Goal: Check status: Check status

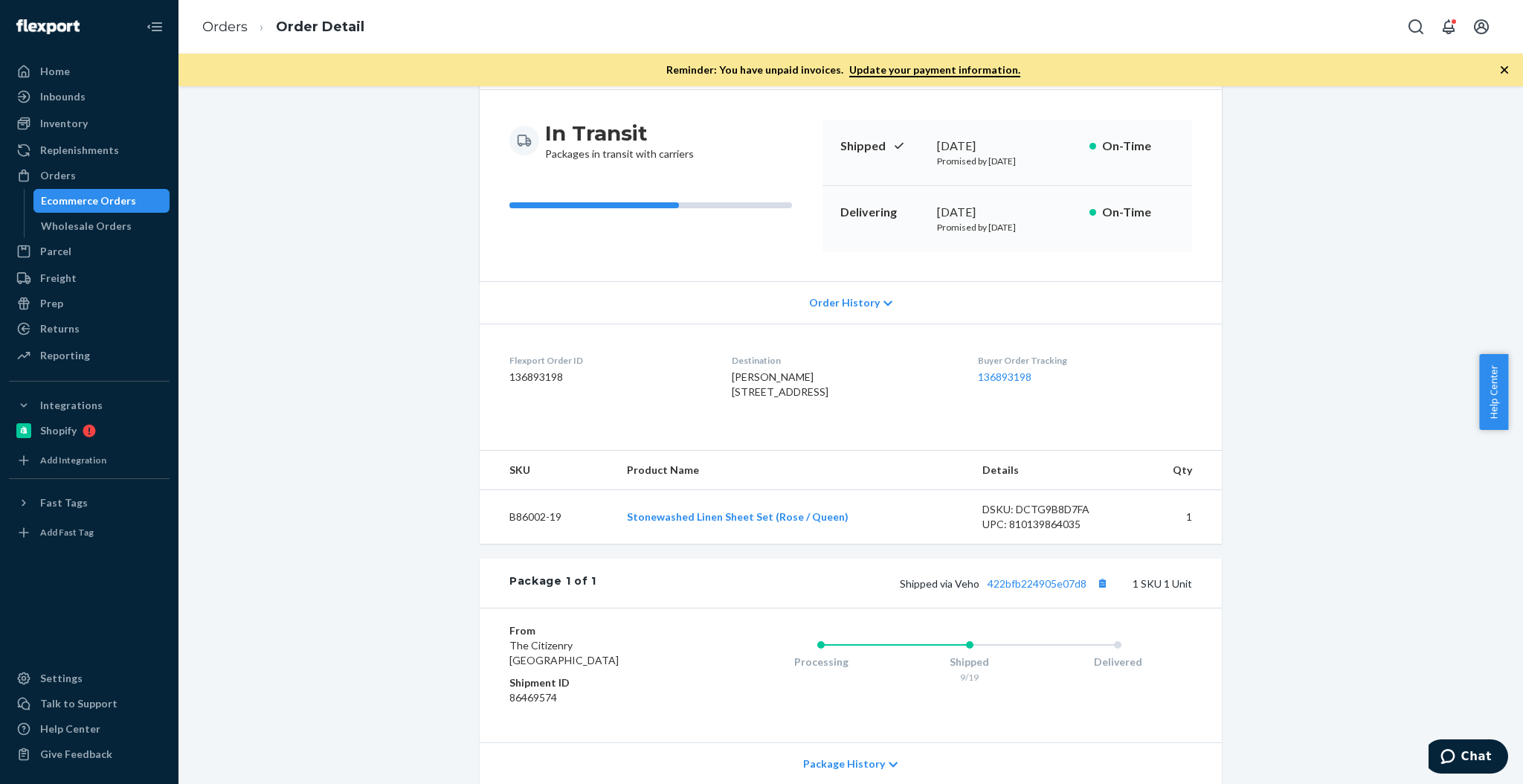
scroll to position [198, 0]
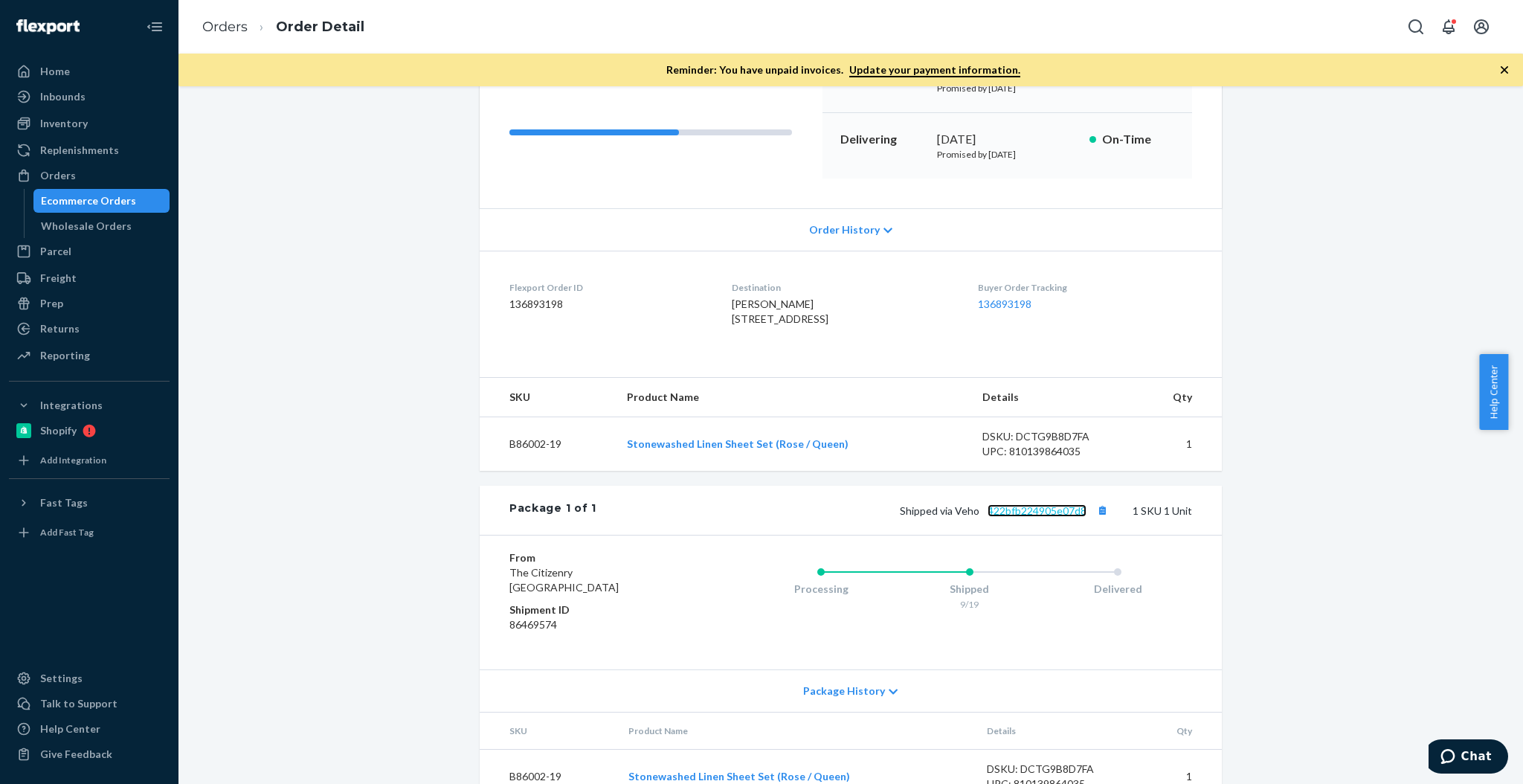
click at [1015, 517] on link "422bfb224905e07d8" at bounding box center [1037, 511] width 99 height 13
click at [989, 362] on dl "Flexport Order ID 136893198 Destination [PERSON_NAME] [STREET_ADDRESS] Buyer Or…" at bounding box center [851, 306] width 742 height 112
drag, startPoint x: 1099, startPoint y: 537, endPoint x: 1192, endPoint y: 519, distance: 94.7
click at [1099, 520] on button "Copy tracking number" at bounding box center [1102, 510] width 19 height 19
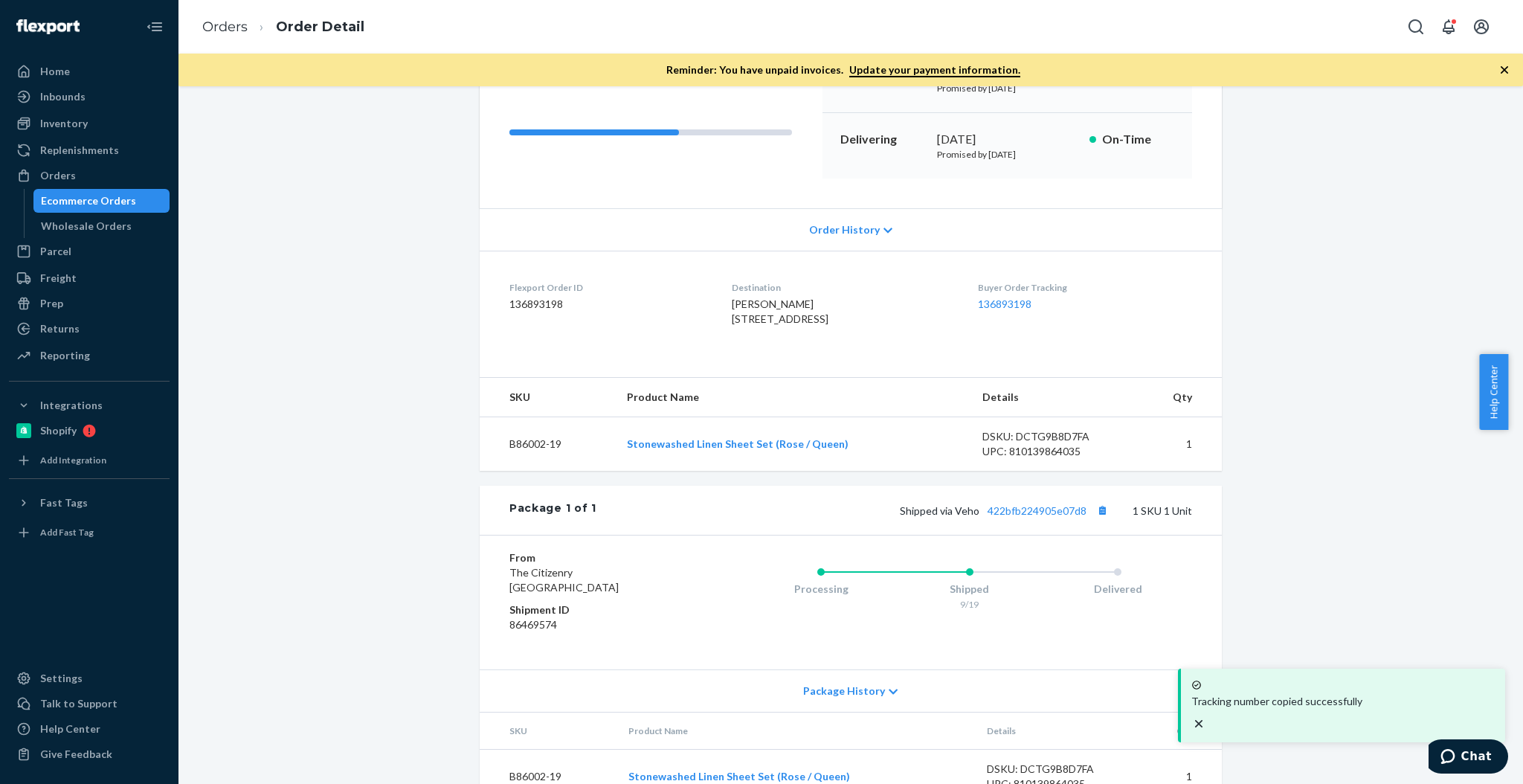
click at [108, 198] on div "Ecommerce Orders" at bounding box center [89, 201] width 95 height 15
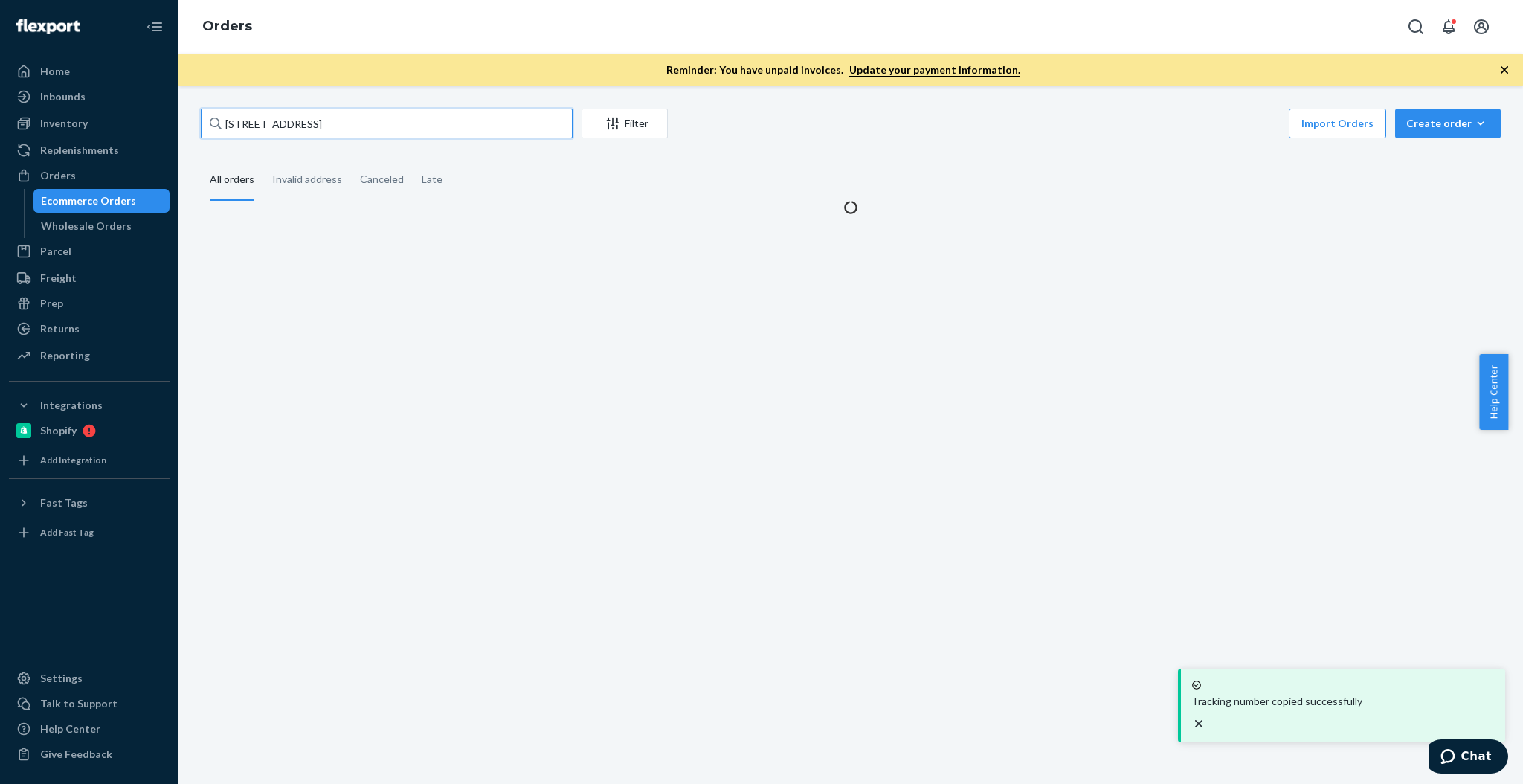
click at [377, 124] on input "[STREET_ADDRESS]" at bounding box center [386, 124] width 372 height 30
paste input "[PERSON_NAME]"
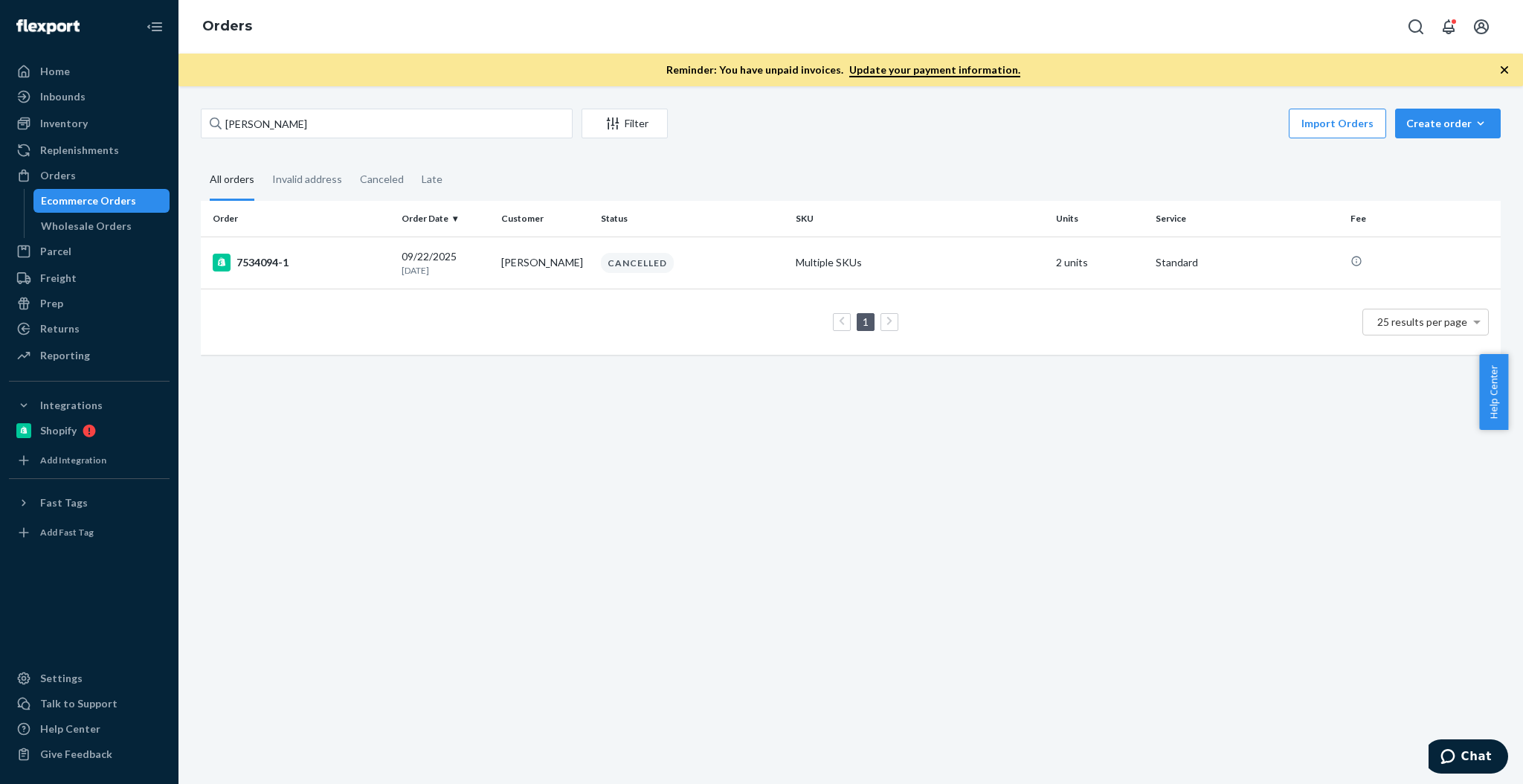
click at [101, 209] on div "Ecommerce Orders" at bounding box center [101, 201] width 134 height 21
click at [319, 131] on input "[PERSON_NAME]" at bounding box center [386, 124] width 372 height 30
paste input "[PERSON_NAME]"
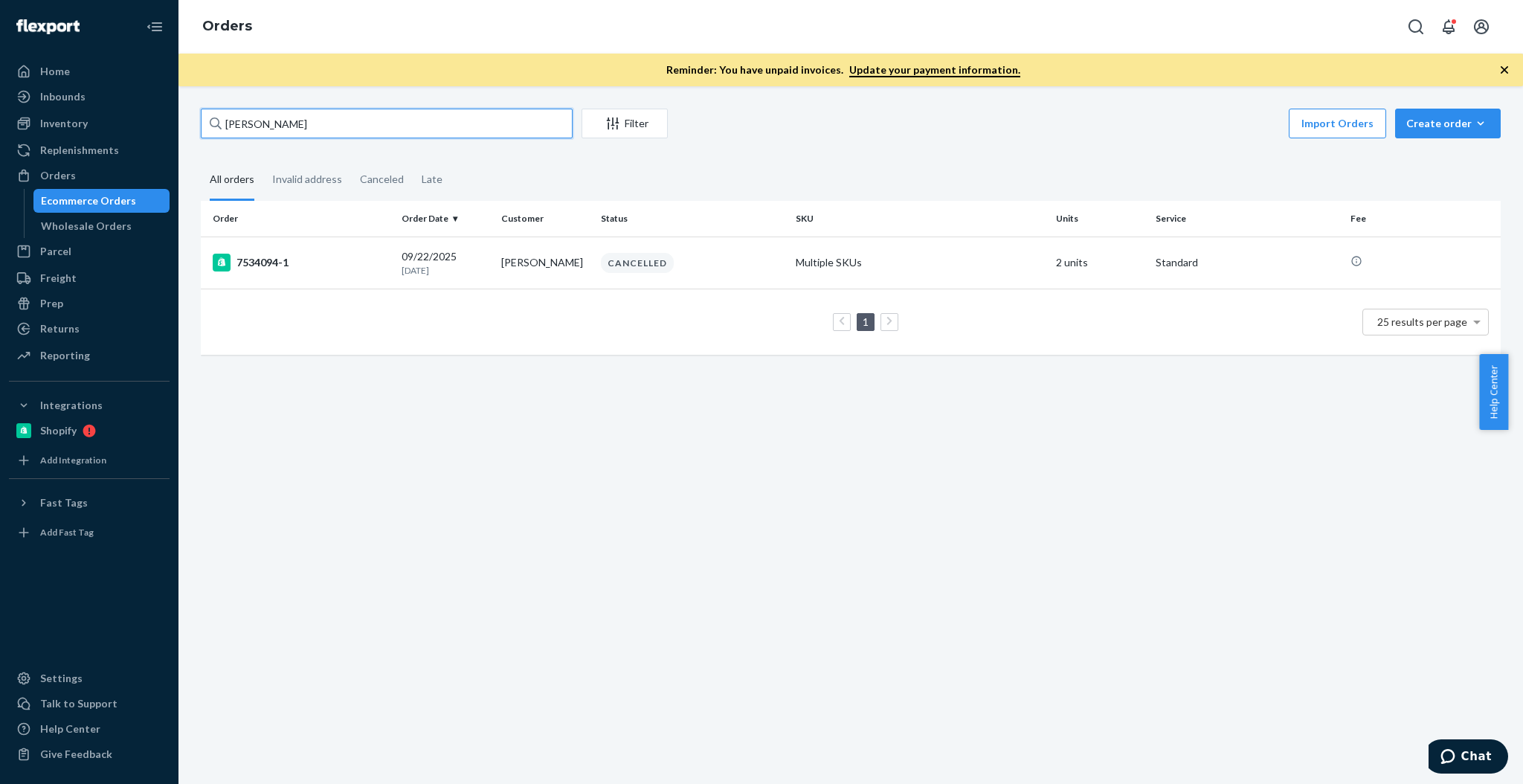
type input "[PERSON_NAME]"
click at [316, 250] on td "7483299-1" at bounding box center [298, 262] width 195 height 52
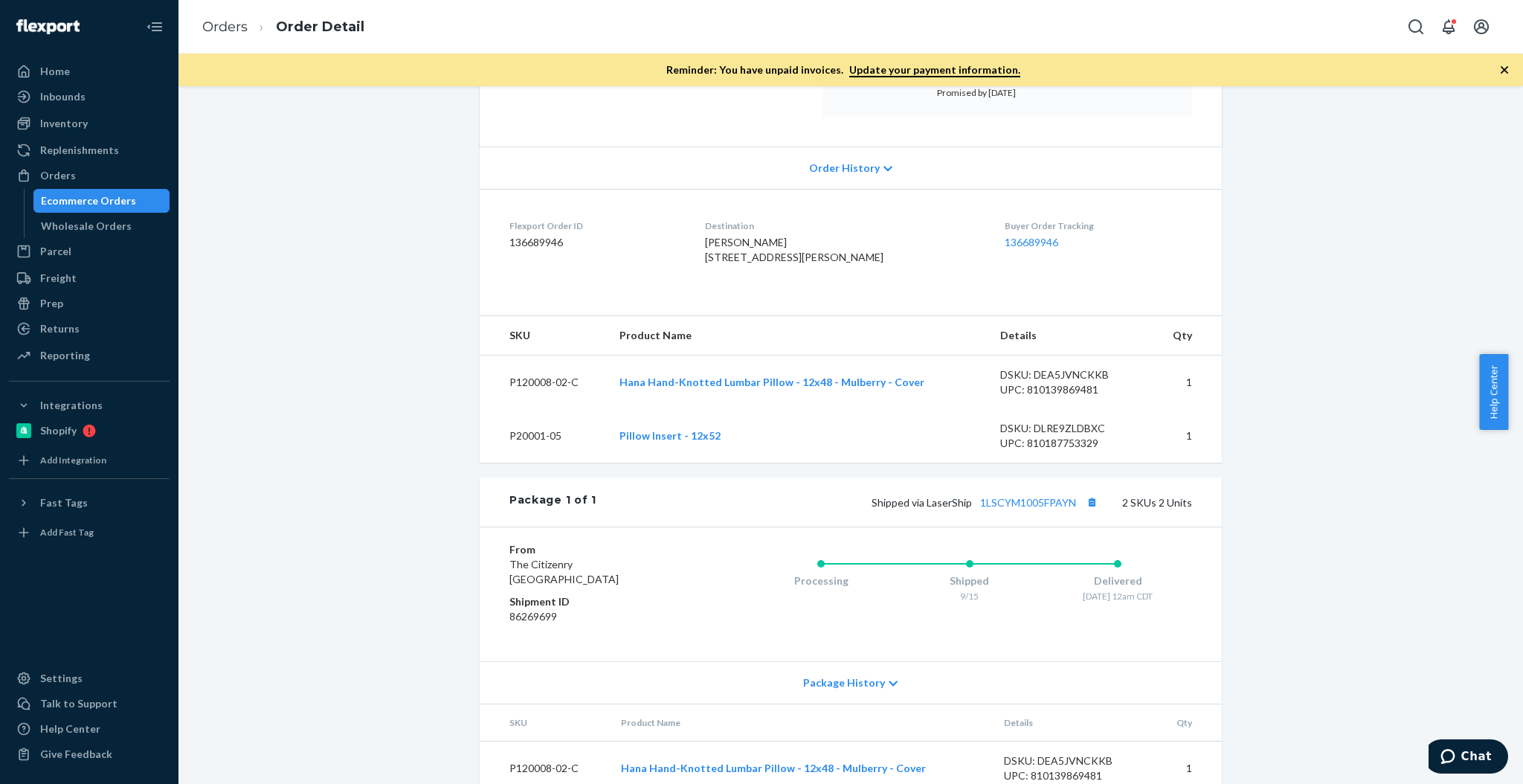
scroll to position [272, 0]
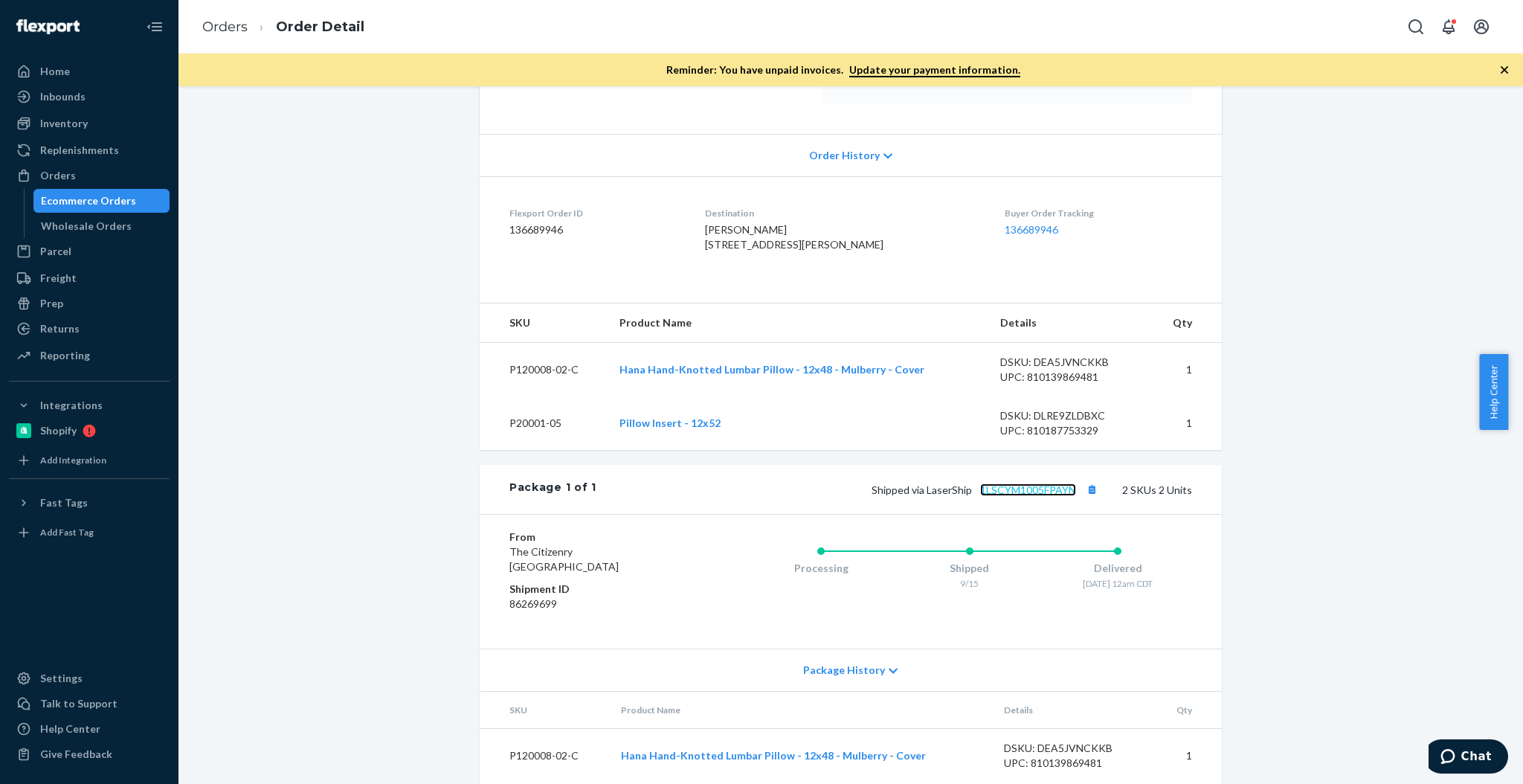
click at [1026, 496] on link "1LSCYM1005FPAYN" at bounding box center [1027, 490] width 96 height 13
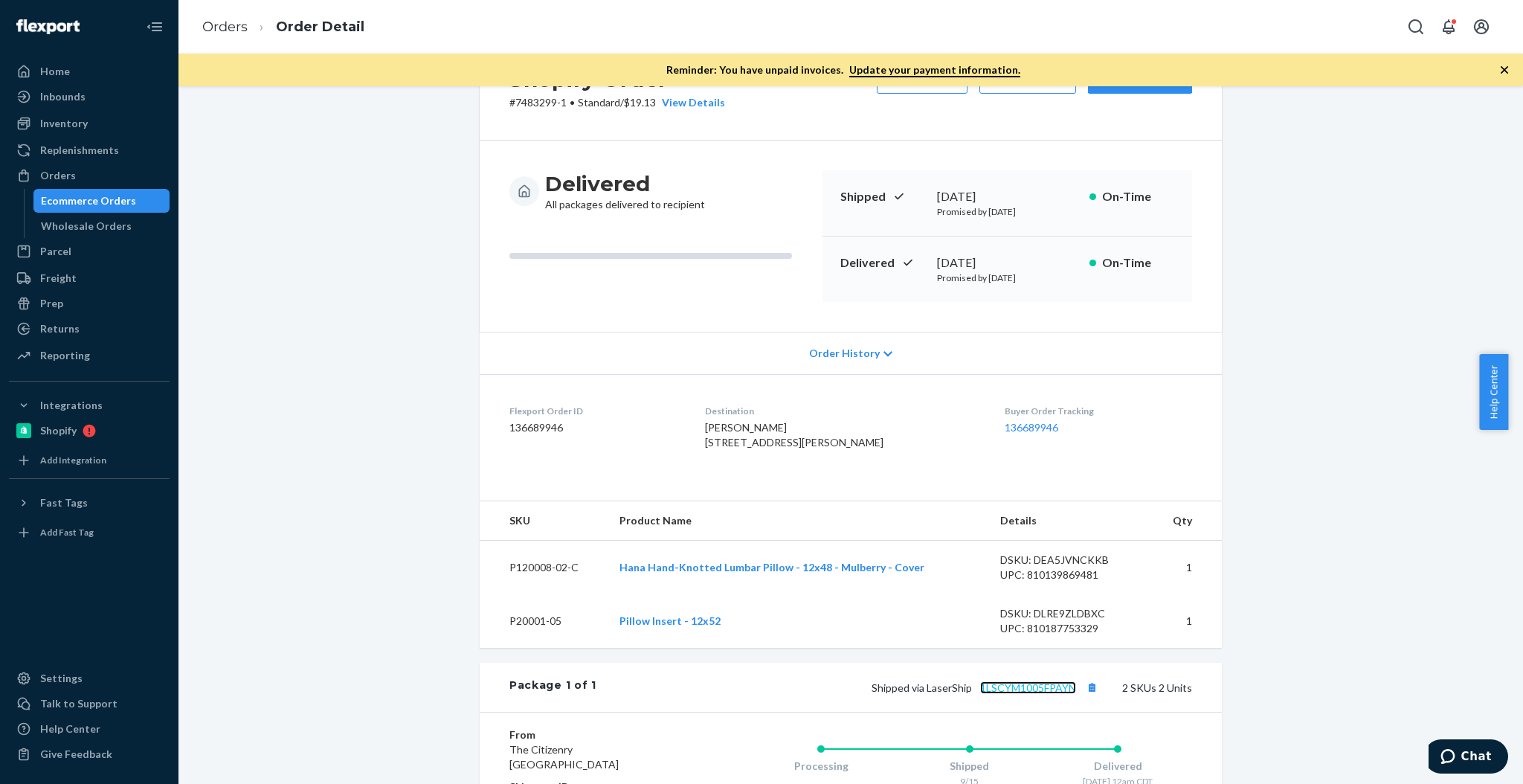
scroll to position [372, 0]
